Goal: Task Accomplishment & Management: Use online tool/utility

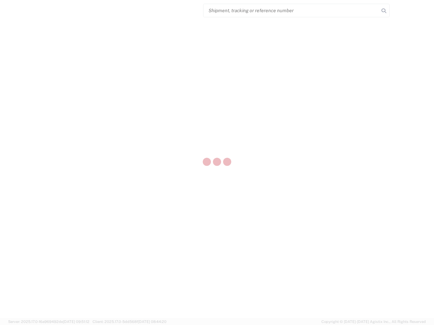
select select "US"
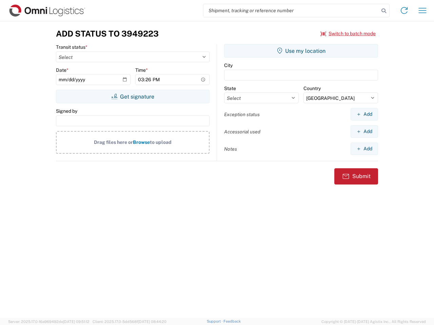
click at [291, 11] on input "search" at bounding box center [291, 10] width 176 height 13
click at [384, 11] on icon at bounding box center [383, 10] width 9 height 9
click at [404, 11] on icon at bounding box center [404, 10] width 11 height 11
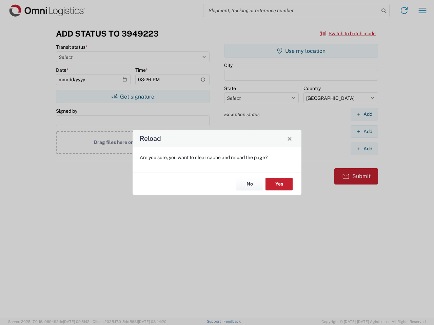
click at [348, 34] on div "Reload Are you sure, you want to clear cache and reload the page? No Yes" at bounding box center [217, 162] width 434 height 325
click at [133, 97] on div "Reload Are you sure, you want to clear cache and reload the page? No Yes" at bounding box center [217, 162] width 434 height 325
click at [301, 51] on div "Reload Are you sure, you want to clear cache and reload the page? No Yes" at bounding box center [217, 162] width 434 height 325
click at [364, 114] on div "Reload Are you sure, you want to clear cache and reload the page? No Yes" at bounding box center [217, 162] width 434 height 325
click at [364, 131] on div "Reload Are you sure, you want to clear cache and reload the page? No Yes" at bounding box center [217, 162] width 434 height 325
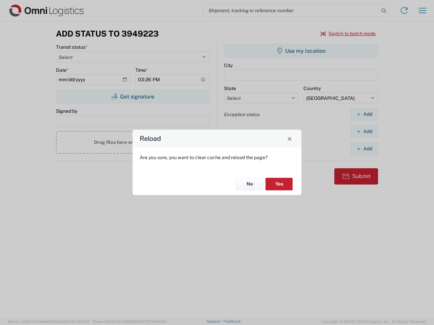
click at [364, 149] on div "Reload Are you sure, you want to clear cache and reload the page? No Yes" at bounding box center [217, 162] width 434 height 325
